Goal: Task Accomplishment & Management: Use online tool/utility

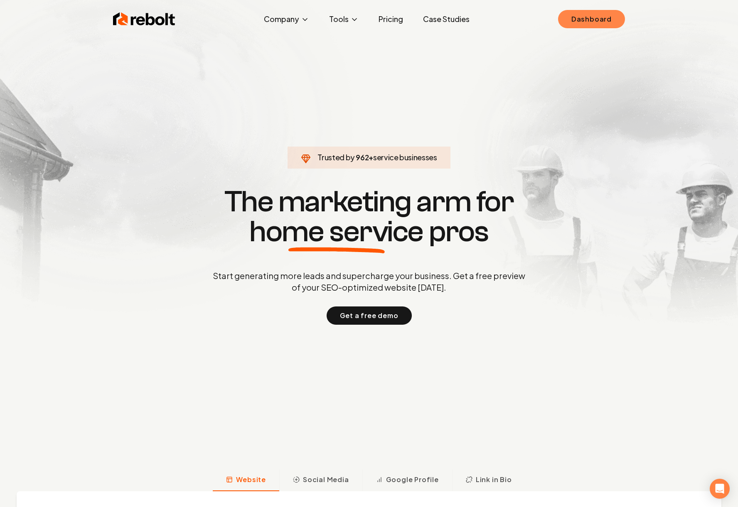
click at [591, 17] on link "Dashboard" at bounding box center [591, 19] width 67 height 18
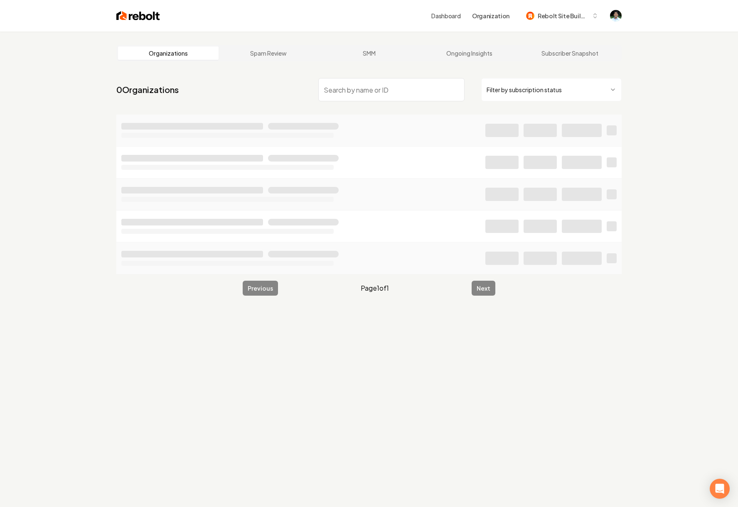
click at [394, 91] on input "search" at bounding box center [391, 89] width 146 height 23
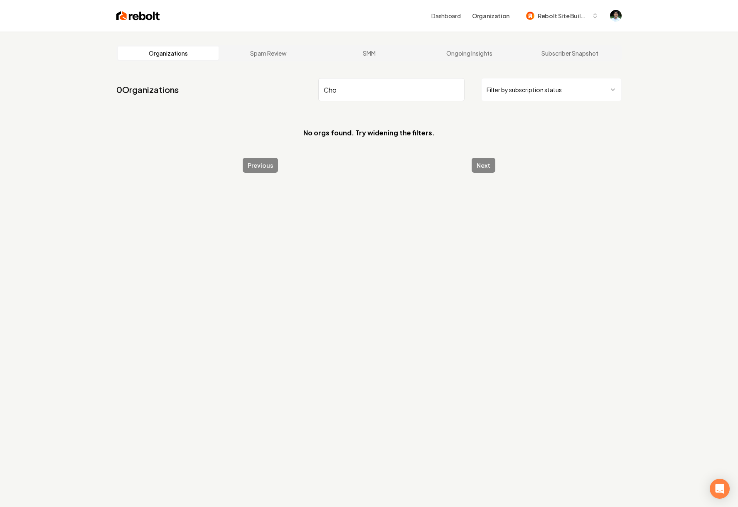
type input "Chor"
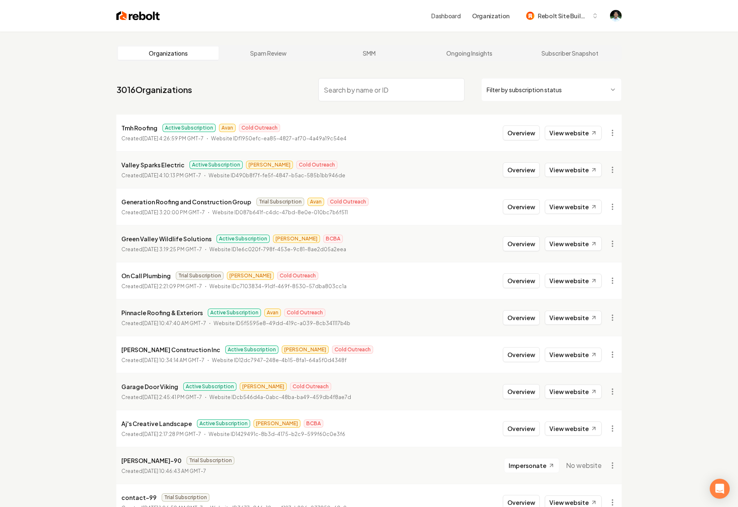
click at [398, 86] on input "search" at bounding box center [391, 89] width 146 height 23
paste input "[PERSON_NAME] Construction"
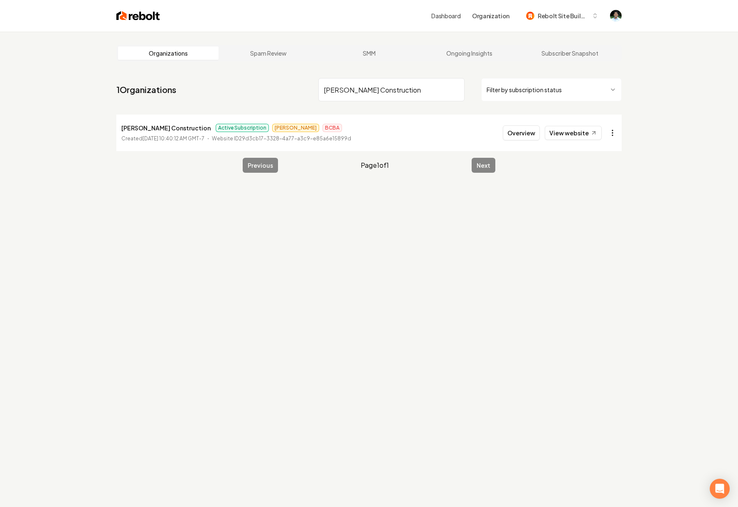
type input "[PERSON_NAME] Construction"
click at [615, 132] on html "Dashboard Organization Rebolt Site Builder Organizations Spam Review SMM Ongoin…" at bounding box center [369, 253] width 738 height 507
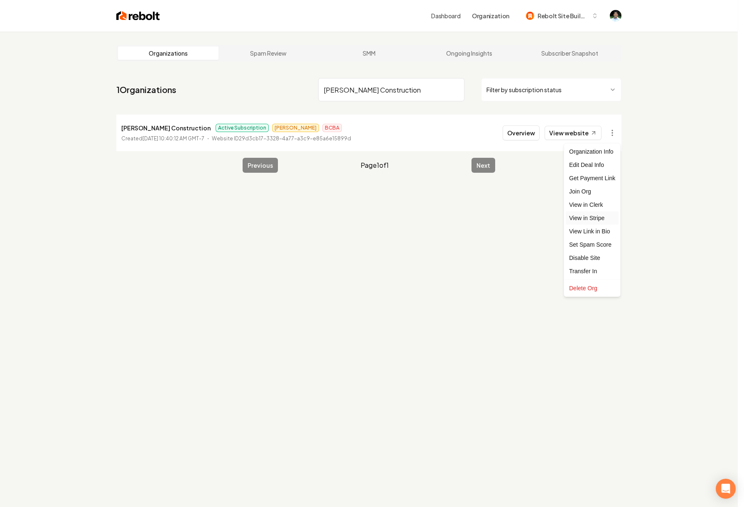
click at [598, 218] on link "View in Stripe" at bounding box center [592, 218] width 53 height 13
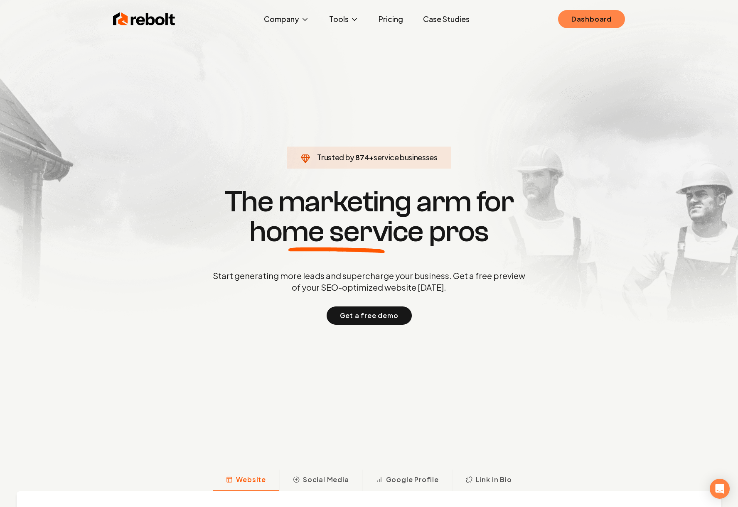
click at [607, 20] on link "Dashboard" at bounding box center [591, 19] width 67 height 18
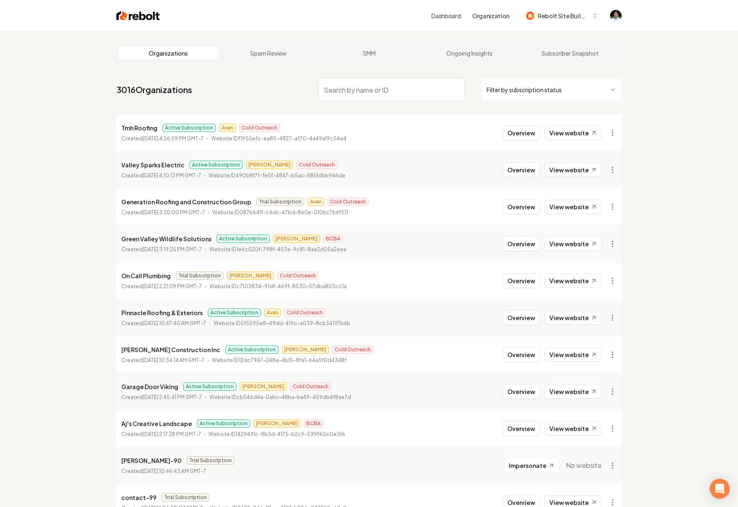
click at [377, 94] on input "search" at bounding box center [391, 89] width 146 height 23
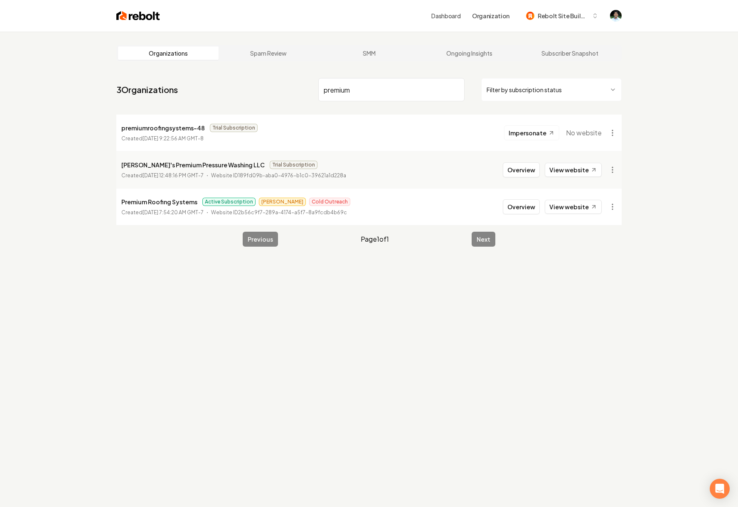
type input "premium"
click at [531, 209] on button "Overview" at bounding box center [521, 206] width 37 height 15
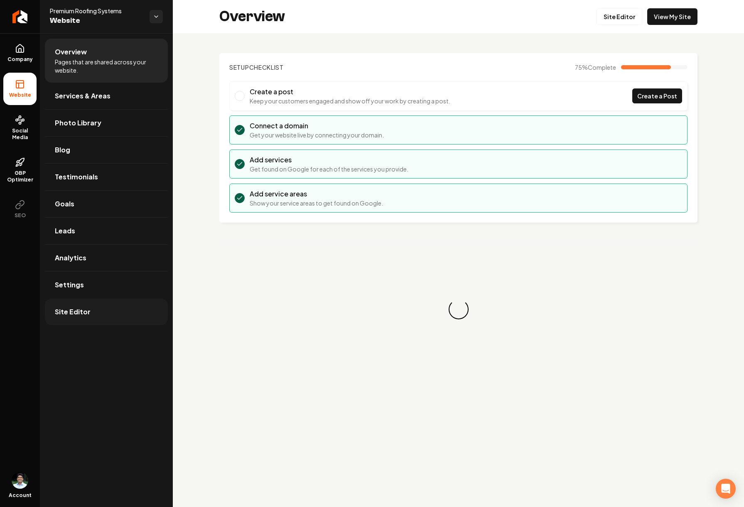
click at [125, 309] on link "Site Editor" at bounding box center [106, 312] width 123 height 27
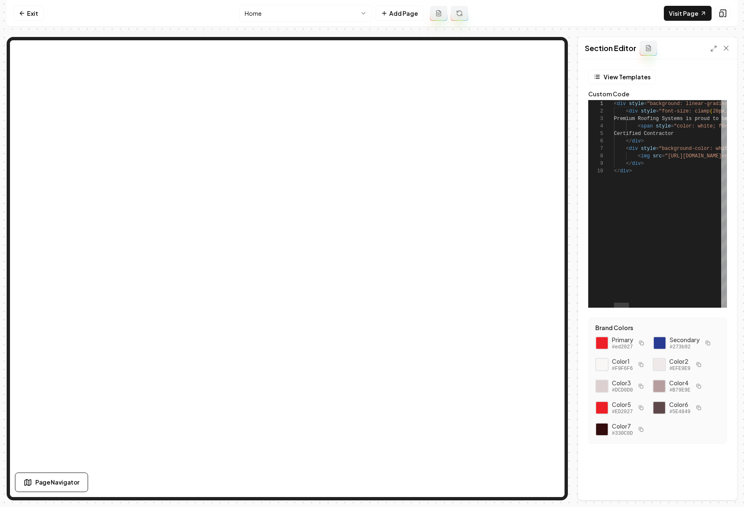
scroll to position [22, 0]
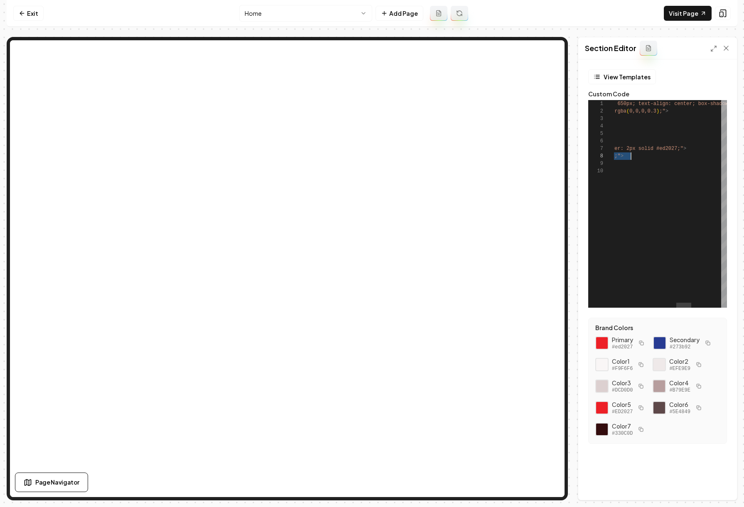
scroll to position [45, 472]
drag, startPoint x: 669, startPoint y: 155, endPoint x: 621, endPoint y: 158, distance: 47.9
click at [621, 158] on div "< div style = "background: linear-gradient ( 135deg, #273b92 0%, #1a2861 100% )…" at bounding box center [550, 204] width 798 height 208
click at [711, 47] on icon at bounding box center [714, 48] width 7 height 7
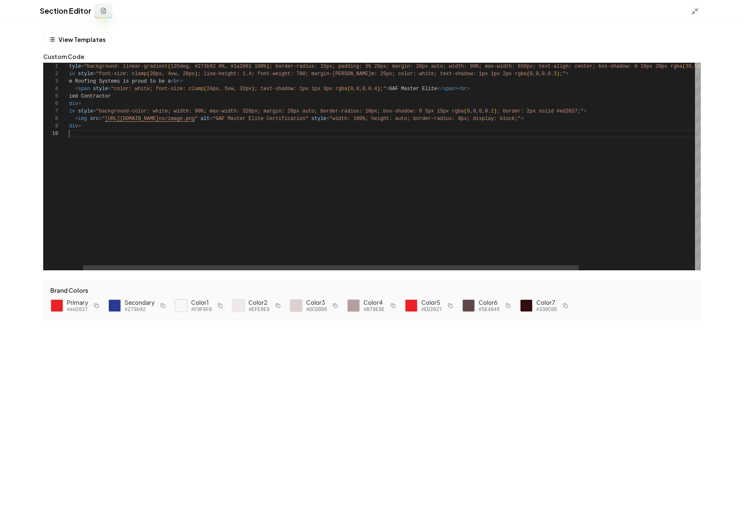
click at [248, 138] on div "< div style = "background: linear-gradient ( 135deg, #273b92 0%, #1a2861 100% )…" at bounding box center [450, 167] width 798 height 208
drag, startPoint x: 290, startPoint y: 118, endPoint x: 105, endPoint y: 120, distance: 185.3
click at [105, 120] on div "< div style = "background: linear-gradient ( 135deg, #273b92 0%, #1a2861 100% )…" at bounding box center [450, 167] width 798 height 208
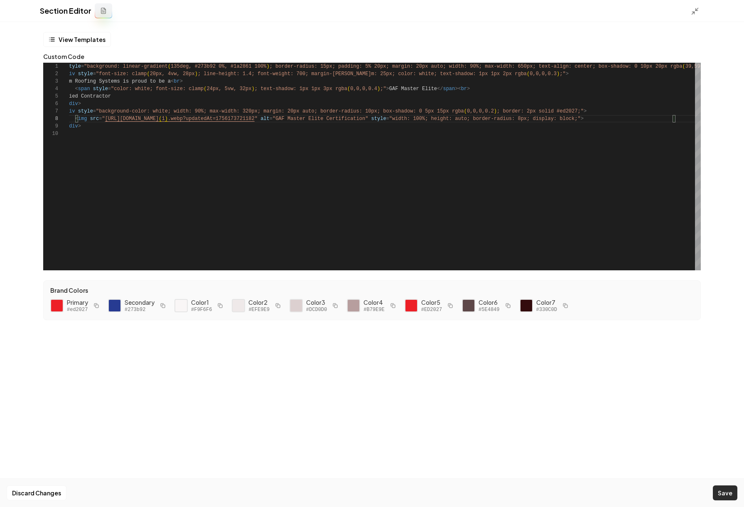
click at [728, 490] on button "Save" at bounding box center [725, 493] width 25 height 15
type textarea "**********"
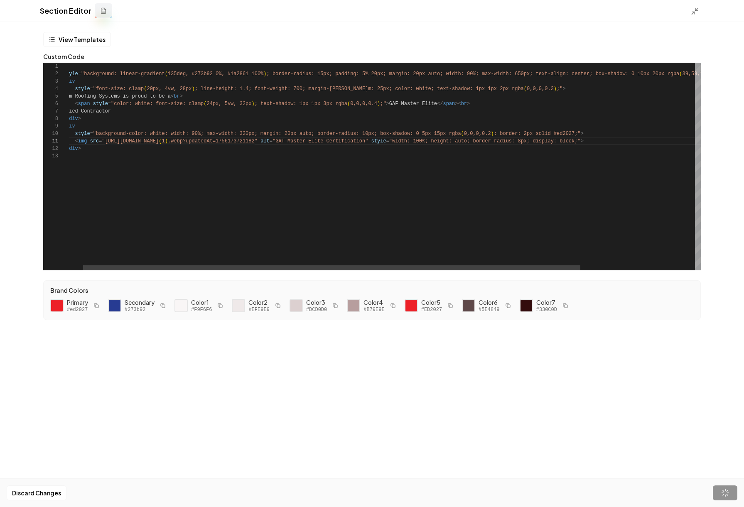
scroll to position [15, 294]
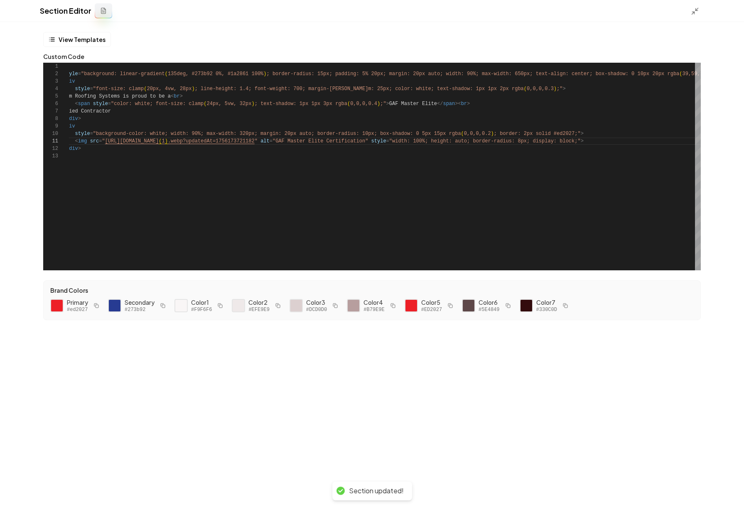
click at [596, 433] on div "View Templates Custom Code 1 3 5 6 7 8 9 2 4 10 11 12 13 < div < div Premium Ro…" at bounding box center [372, 264] width 744 height 485
